Goal: Information Seeking & Learning: Find specific fact

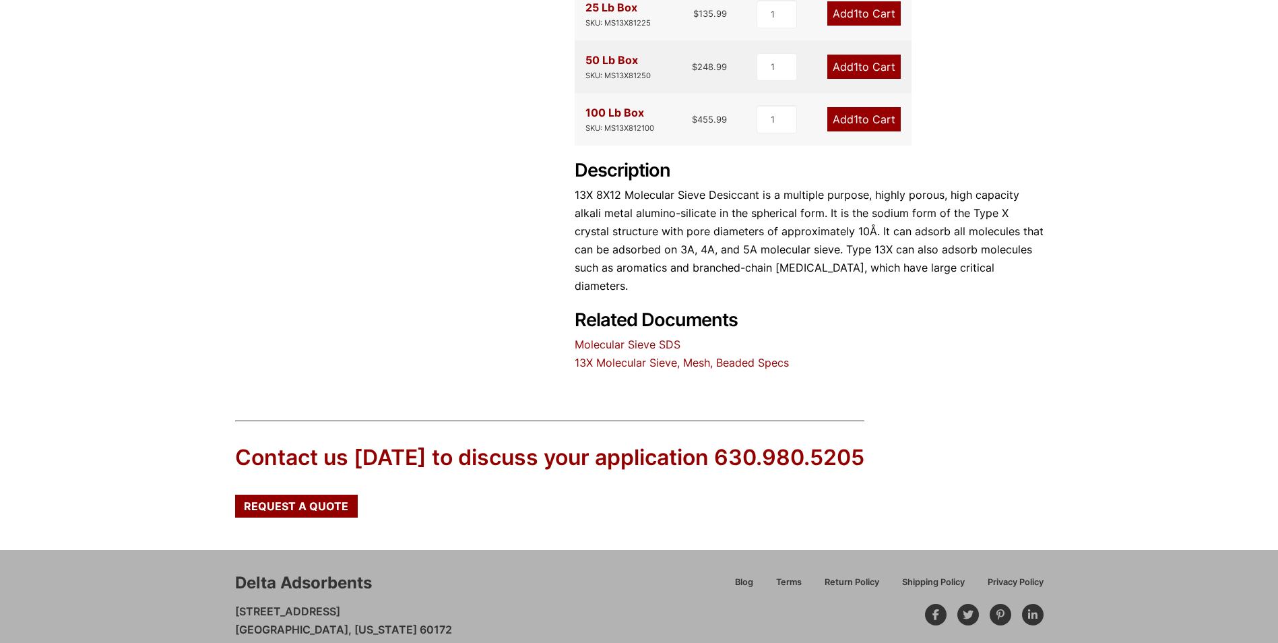
scroll to position [538, 0]
click at [649, 355] on link "13X Molecular Sieve, Mesh, Beaded Specs" at bounding box center [682, 361] width 214 height 13
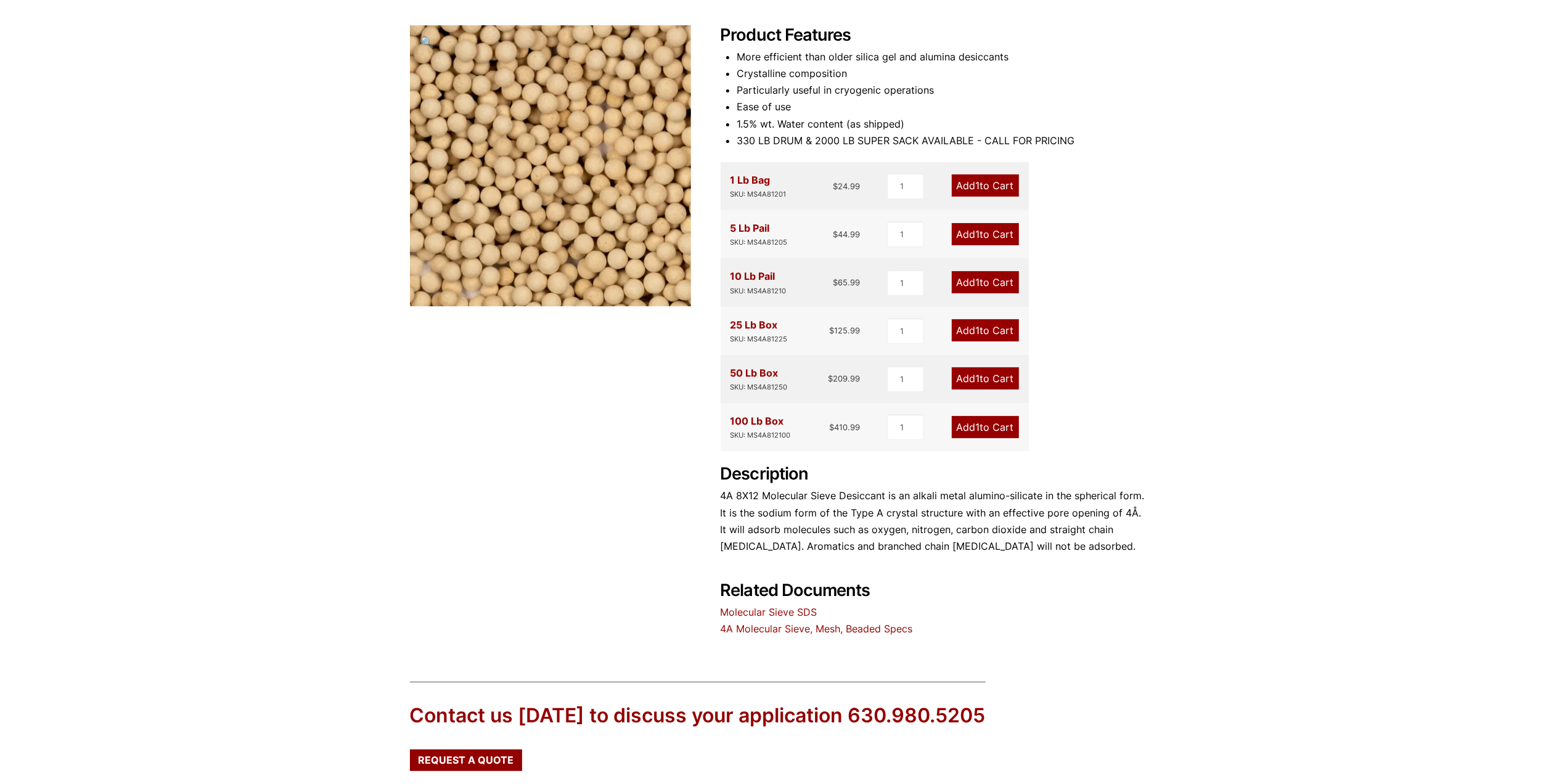
scroll to position [157, 0]
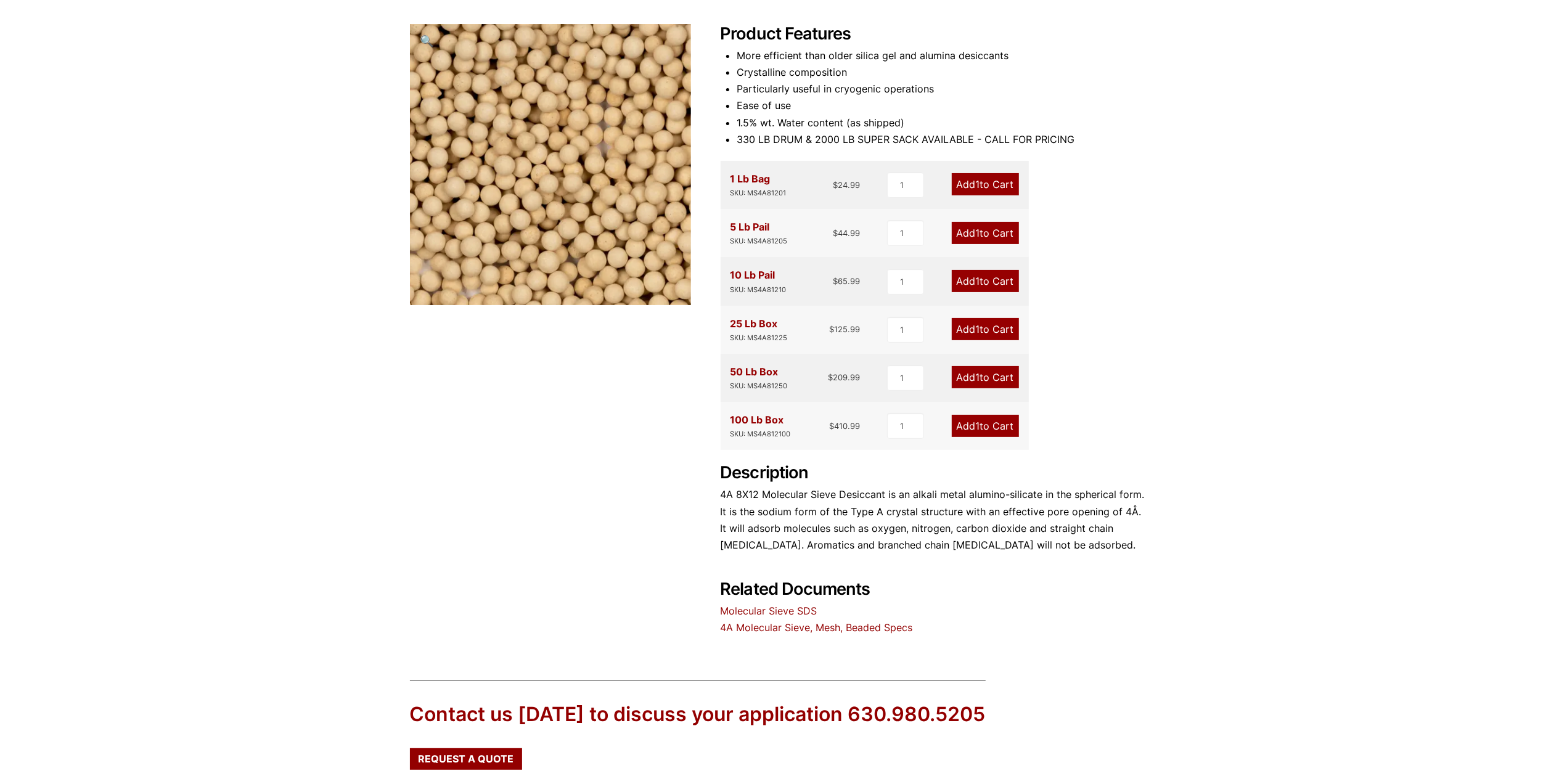
click at [827, 626] on link "4A Molecular Sieve, Mesh, Beaded Specs" at bounding box center [816, 627] width 192 height 12
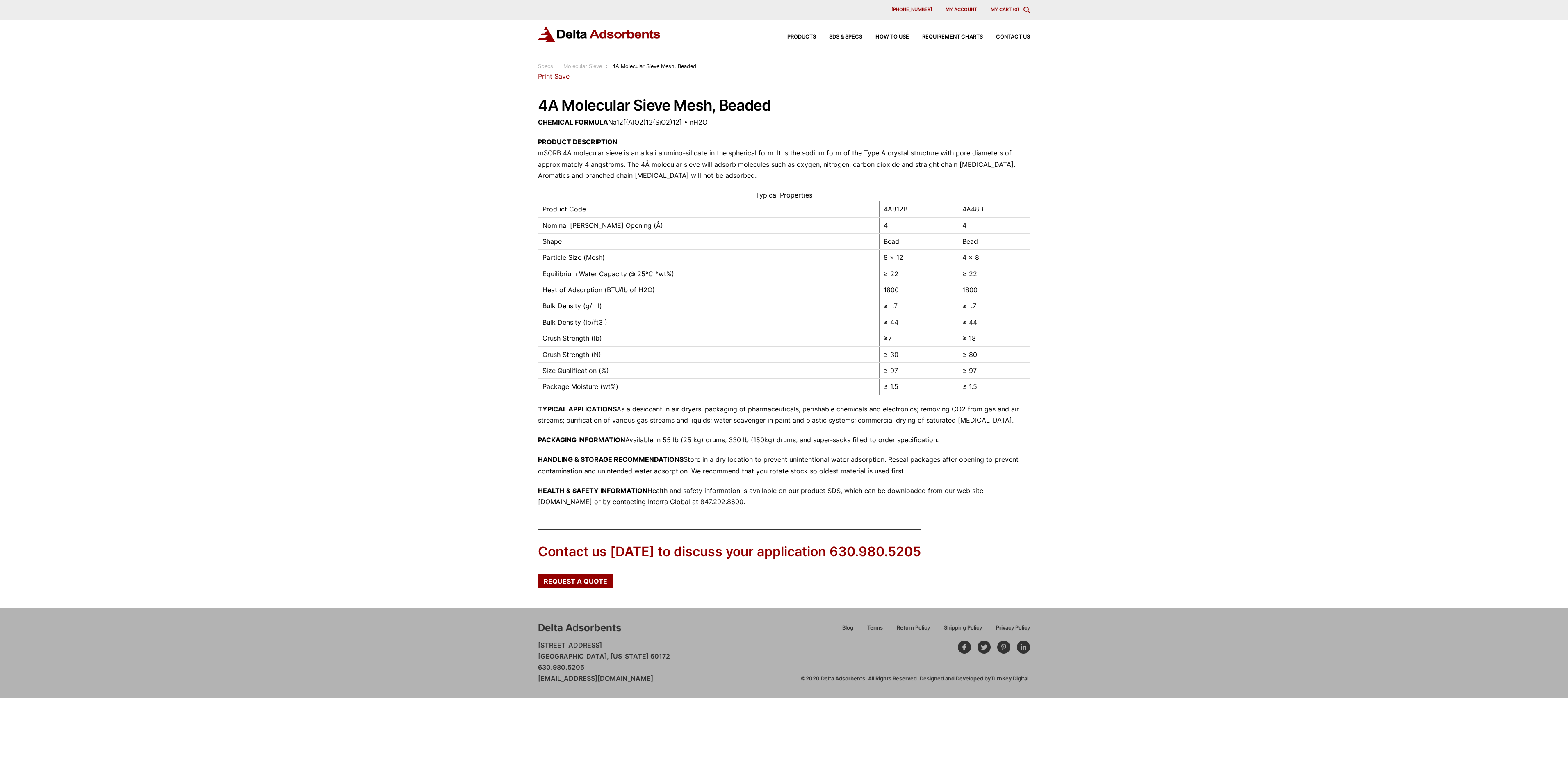
drag, startPoint x: 1016, startPoint y: 0, endPoint x: 359, endPoint y: 450, distance: 796.3
click at [359, 450] on div "Our website has detected that you are using an outdated browser that will preve…" at bounding box center [784, 349] width 1568 height 698
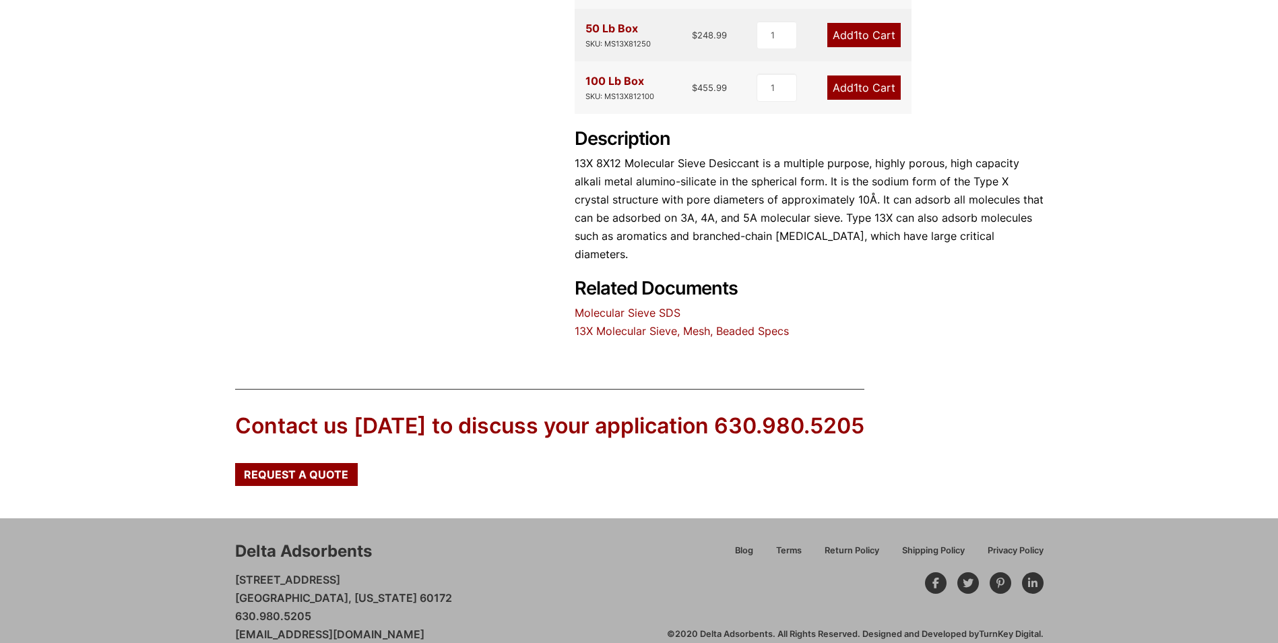
scroll to position [573, 0]
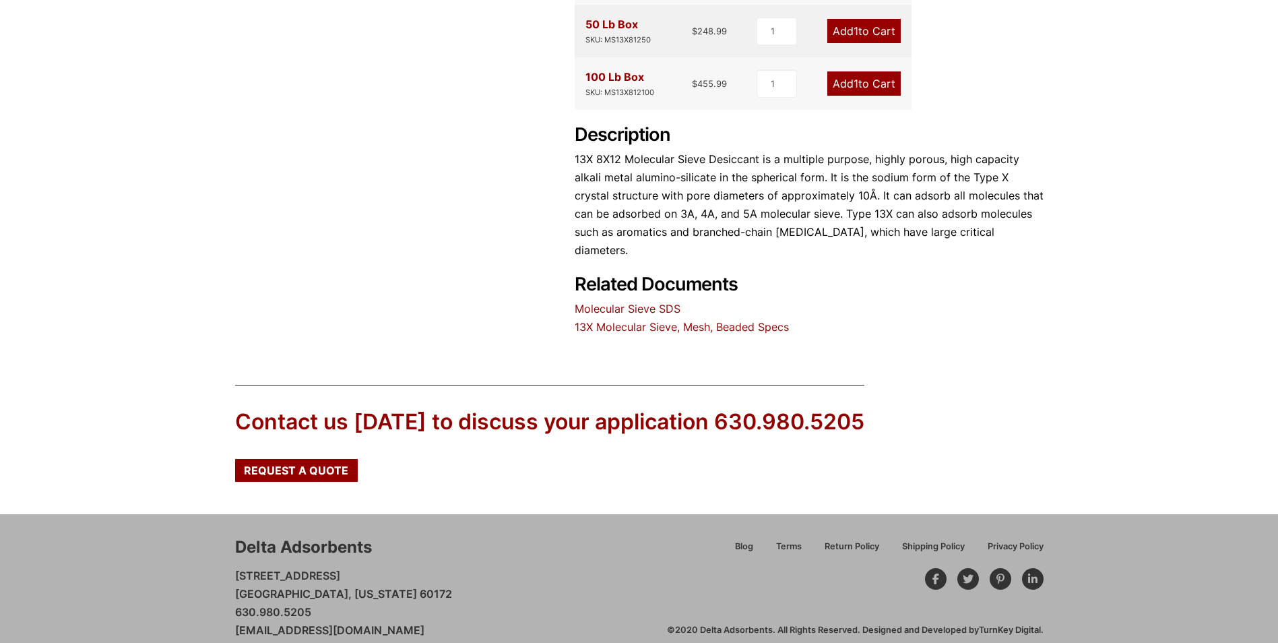
click at [633, 302] on link "Molecular Sieve SDS" at bounding box center [628, 308] width 106 height 13
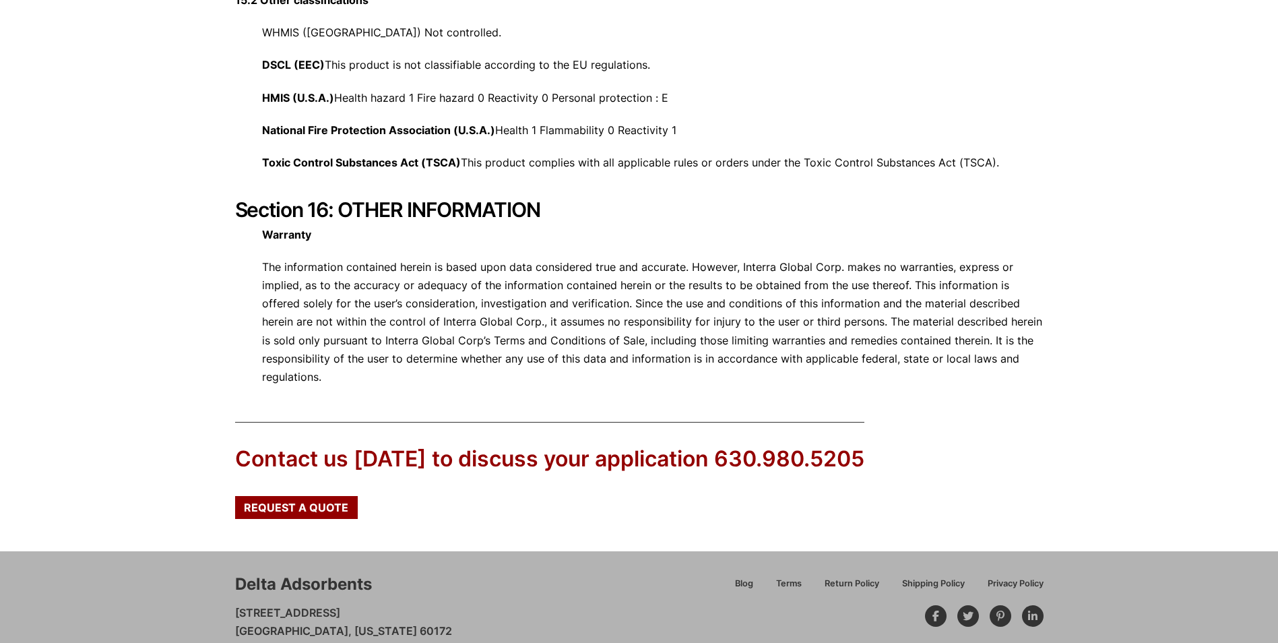
scroll to position [4972, 0]
click at [284, 227] on strong "Warranty" at bounding box center [286, 233] width 49 height 13
click at [388, 197] on h2 "Section 16: OTHER INFORMATION" at bounding box center [639, 209] width 808 height 24
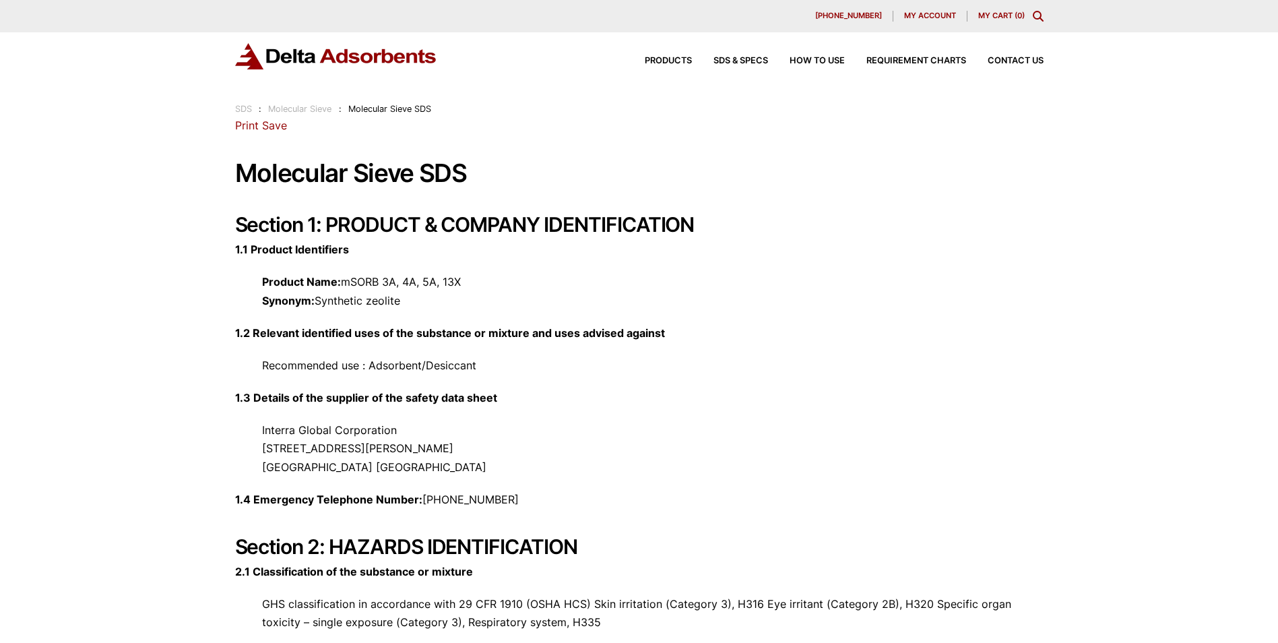
click at [251, 125] on link "Print" at bounding box center [247, 125] width 24 height 13
click at [279, 122] on link "Save" at bounding box center [274, 125] width 25 height 13
